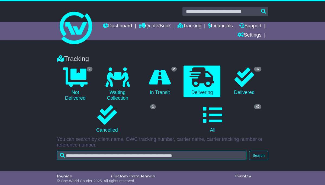
click at [71, 155] on input "text" at bounding box center [151, 155] width 189 height 9
click at [256, 157] on button "Search" at bounding box center [258, 155] width 19 height 9
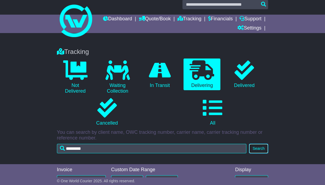
scroll to position [6, 0]
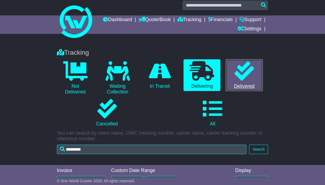
click at [253, 73] on icon at bounding box center [244, 71] width 20 height 20
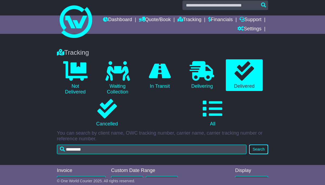
click at [259, 150] on button "Search" at bounding box center [258, 149] width 19 height 9
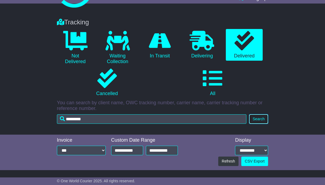
scroll to position [68, 0]
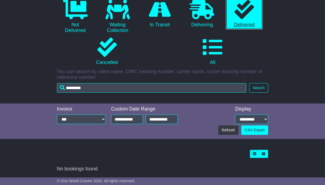
click at [247, 14] on icon at bounding box center [244, 10] width 20 height 20
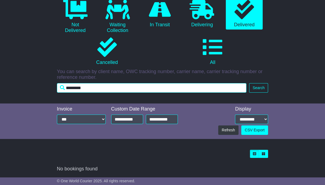
click at [109, 90] on input "*********" at bounding box center [151, 87] width 189 height 9
type input "*"
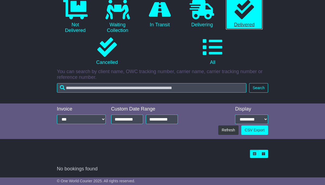
click at [254, 17] on link "0 Delivered" at bounding box center [244, 14] width 37 height 32
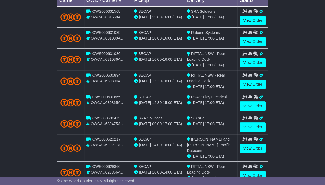
scroll to position [275, 0]
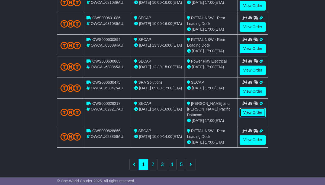
click at [249, 114] on link "View Order" at bounding box center [252, 112] width 26 height 9
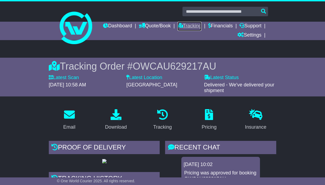
click at [201, 27] on link "Tracking" at bounding box center [189, 26] width 24 height 9
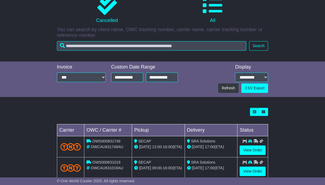
scroll to position [112, 0]
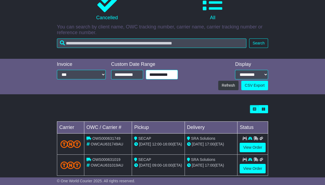
click at [158, 76] on input "**********" at bounding box center [162, 74] width 32 height 9
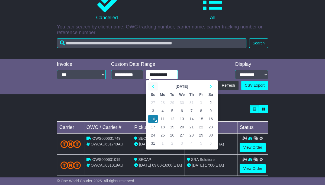
click at [153, 86] on icon at bounding box center [153, 87] width 2 height 4
click at [154, 128] on td "20" at bounding box center [152, 127] width 9 height 8
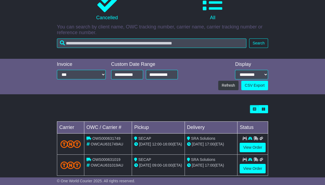
scroll to position [68, 0]
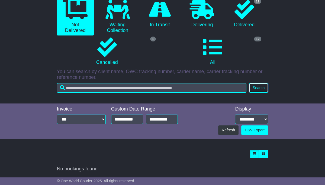
click at [260, 88] on button "Search" at bounding box center [258, 87] width 19 height 9
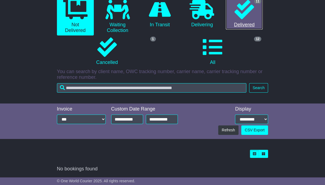
click at [246, 13] on icon at bounding box center [244, 10] width 20 height 20
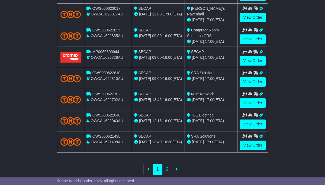
scroll to position [270, 0]
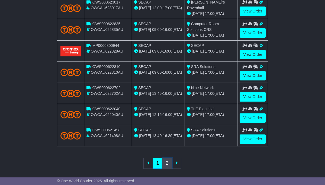
click at [167, 158] on link "2" at bounding box center [167, 163] width 10 height 11
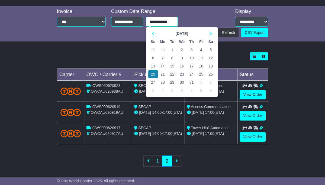
click at [153, 22] on input "**********" at bounding box center [162, 21] width 32 height 9
click at [192, 82] on td "31" at bounding box center [191, 82] width 9 height 8
type input "**********"
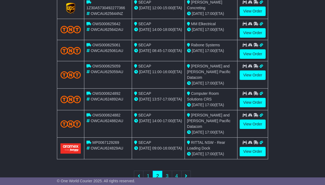
scroll to position [272, 0]
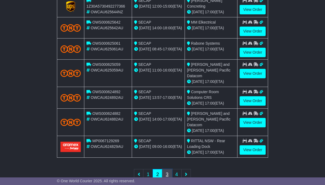
click at [167, 169] on link "3" at bounding box center [167, 174] width 10 height 11
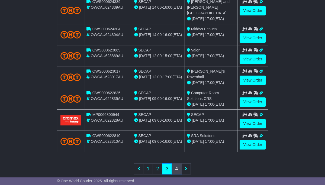
click at [176, 163] on link "4" at bounding box center [177, 168] width 10 height 11
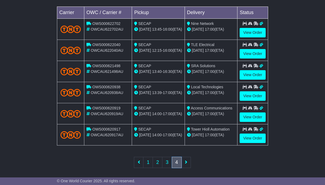
scroll to position [224, 0]
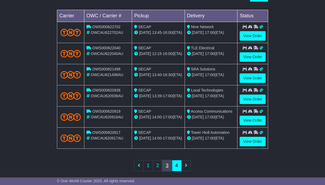
click at [168, 162] on link "3" at bounding box center [167, 165] width 10 height 11
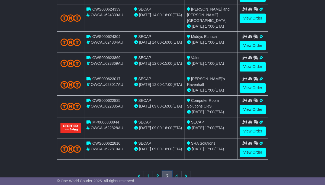
scroll to position [270, 0]
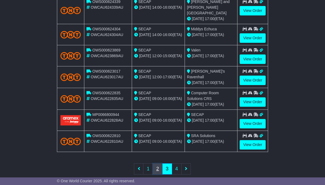
click at [158, 163] on link "2" at bounding box center [158, 168] width 10 height 11
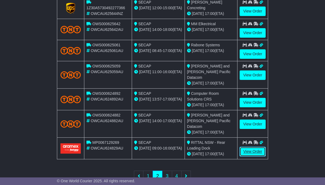
click at [254, 147] on link "View Order" at bounding box center [252, 151] width 26 height 9
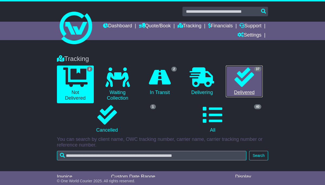
click at [245, 78] on icon at bounding box center [244, 77] width 20 height 20
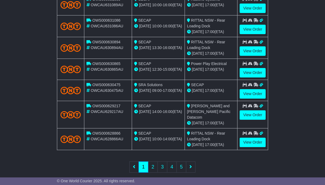
scroll to position [275, 0]
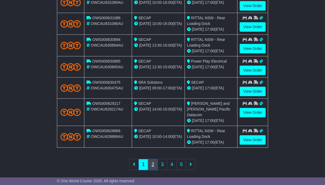
click at [155, 161] on link "2" at bounding box center [153, 164] width 10 height 11
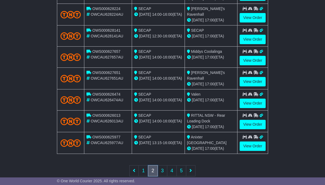
scroll to position [270, 0]
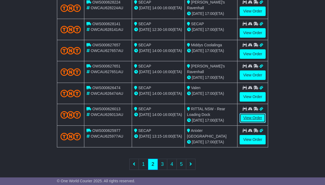
click at [252, 115] on link "View Order" at bounding box center [252, 117] width 26 height 9
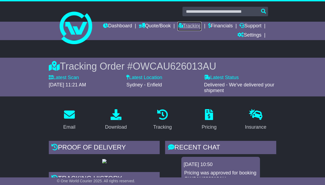
click at [201, 27] on link "Tracking" at bounding box center [189, 26] width 24 height 9
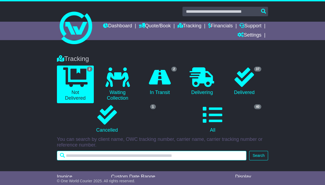
click at [73, 156] on input "text" at bounding box center [151, 155] width 189 height 9
type input "******"
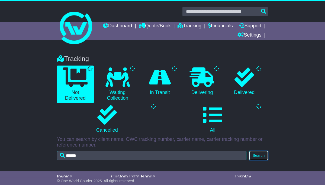
click at [257, 156] on button "Search" at bounding box center [258, 155] width 19 height 9
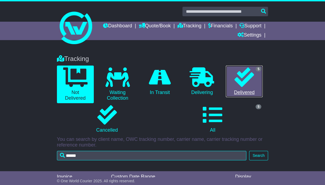
click at [252, 70] on icon at bounding box center [244, 77] width 20 height 20
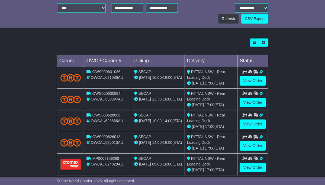
scroll to position [187, 0]
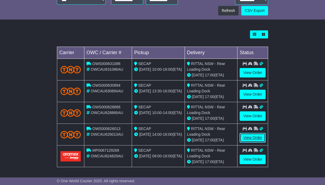
click at [252, 138] on link "View Order" at bounding box center [252, 137] width 26 height 9
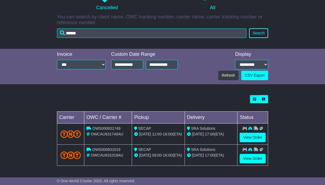
click at [257, 34] on button "Search" at bounding box center [258, 32] width 19 height 9
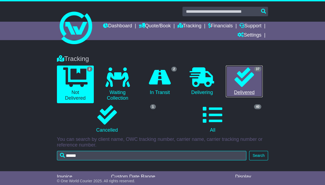
click at [245, 81] on icon at bounding box center [244, 77] width 20 height 20
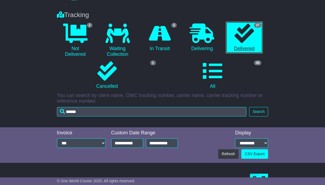
scroll to position [44, 0]
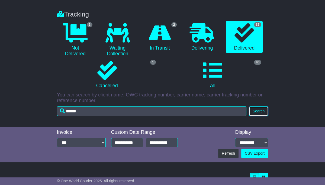
click at [262, 110] on button "Search" at bounding box center [258, 110] width 19 height 9
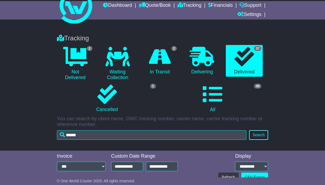
scroll to position [0, 0]
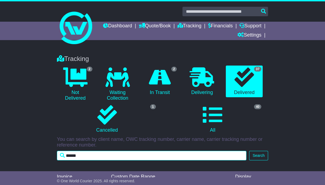
click at [82, 157] on input "******" at bounding box center [151, 155] width 189 height 9
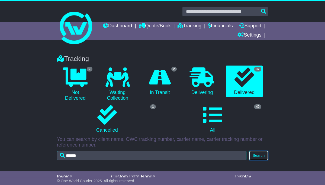
click at [259, 159] on button "Search" at bounding box center [258, 155] width 19 height 9
click at [254, 75] on link "37 Delivered" at bounding box center [244, 82] width 37 height 32
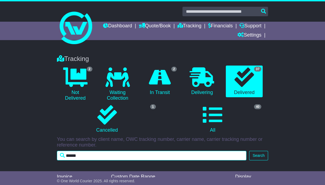
click at [70, 156] on input "******" at bounding box center [151, 155] width 189 height 9
click at [94, 155] on input "******" at bounding box center [151, 155] width 189 height 9
type input "*"
type input "**********"
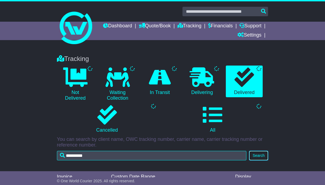
click at [257, 155] on button "Search" at bounding box center [258, 155] width 19 height 9
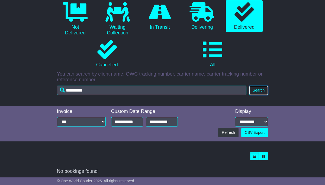
scroll to position [68, 0]
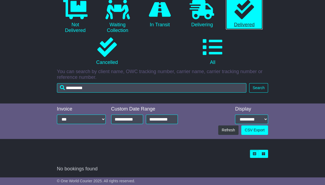
click at [241, 8] on icon at bounding box center [244, 10] width 20 height 20
